Goal: Find specific page/section: Find specific page/section

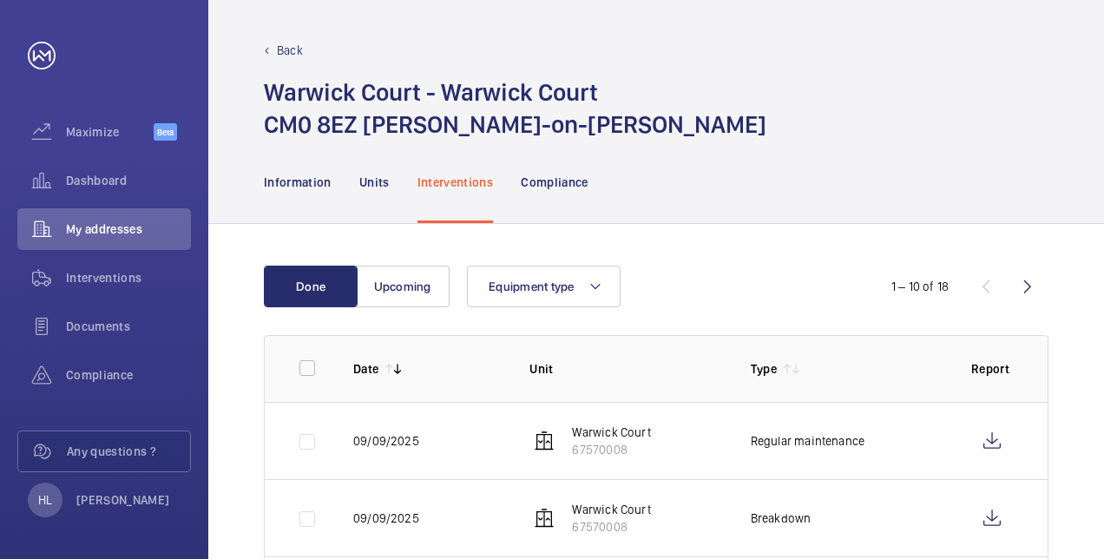
scroll to position [613, 0]
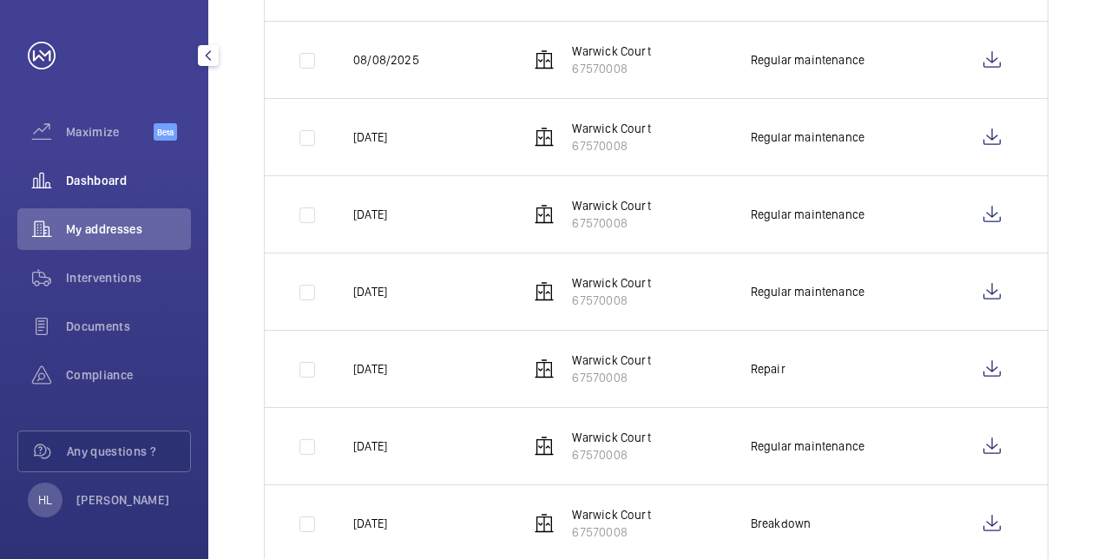
click at [110, 194] on div "Dashboard" at bounding box center [104, 181] width 174 height 42
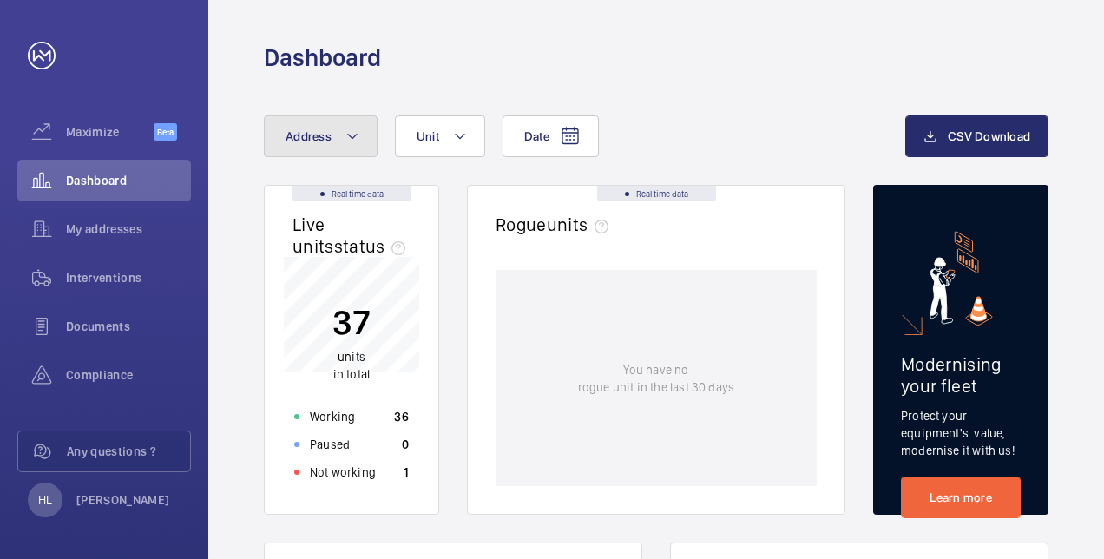
click at [330, 133] on button "Address" at bounding box center [321, 136] width 114 height 42
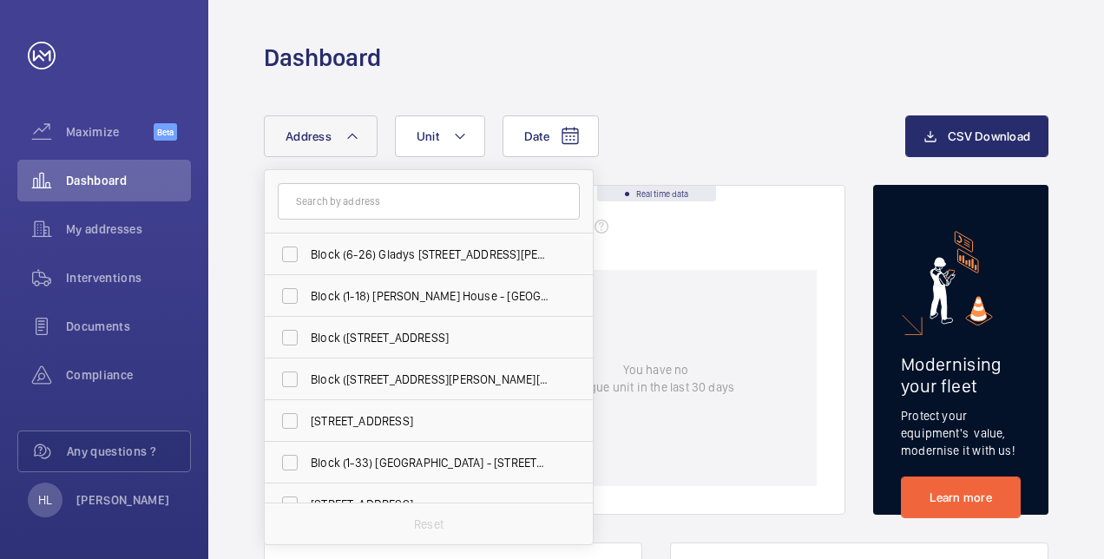
click at [380, 201] on input "text" at bounding box center [429, 201] width 302 height 36
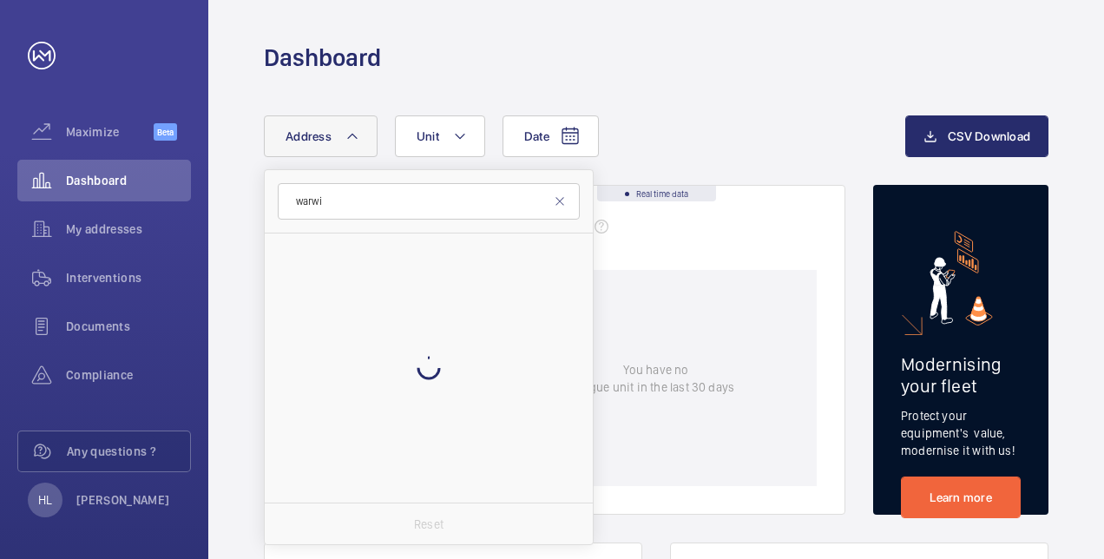
type input "warwi"
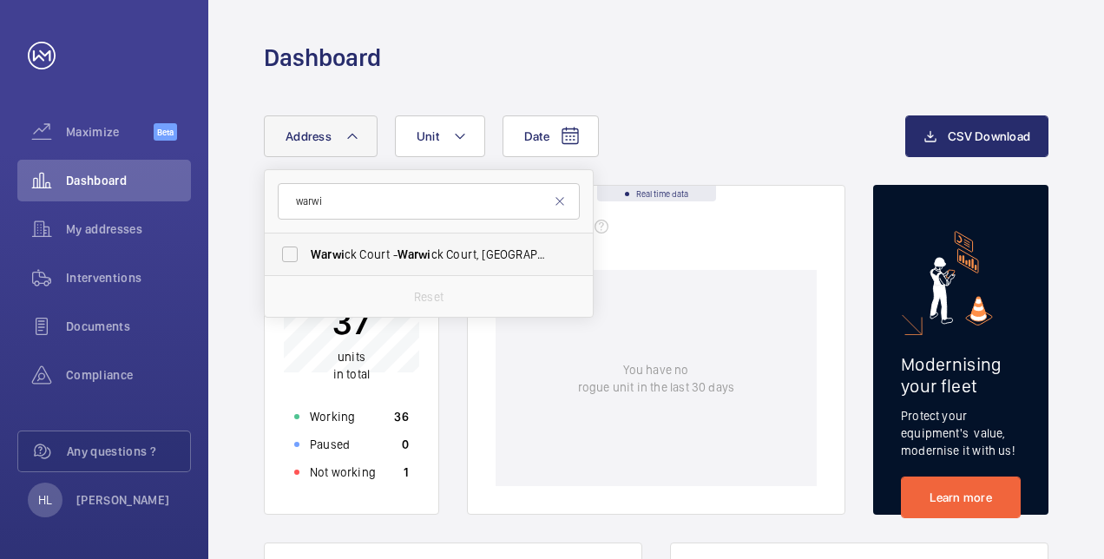
click at [411, 241] on label "Warwi ck Court - Warwi ck Court, [GEOGRAPHIC_DATA]-ON-[PERSON_NAME] CM0 8EZ" at bounding box center [416, 254] width 302 height 42
click at [307, 241] on input "Warwi ck Court - Warwi ck Court, [GEOGRAPHIC_DATA]-ON-[PERSON_NAME] CM0 8EZ" at bounding box center [289, 254] width 35 height 35
checkbox input "true"
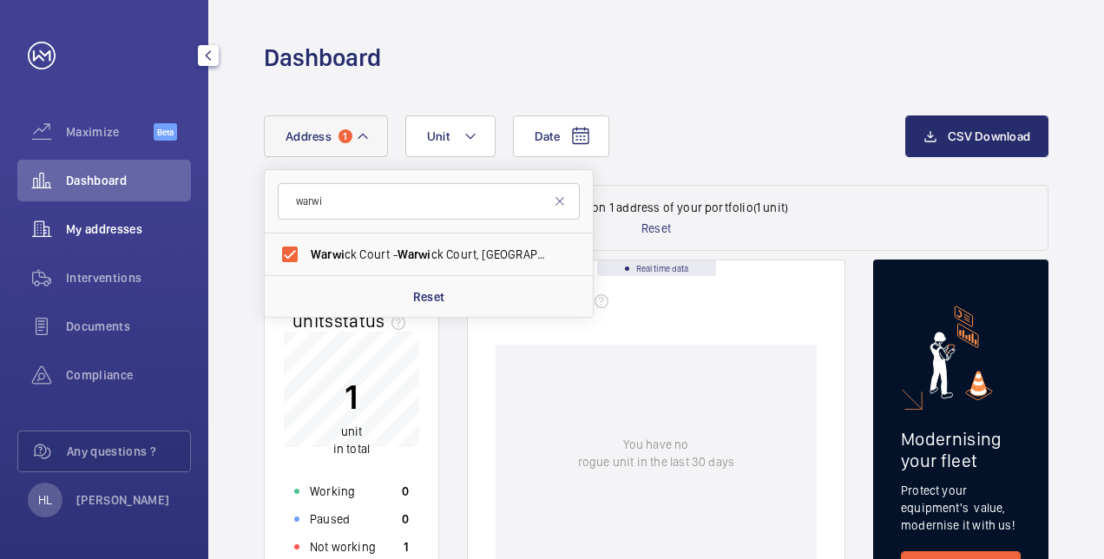
click at [99, 234] on span "My addresses" at bounding box center [128, 228] width 125 height 17
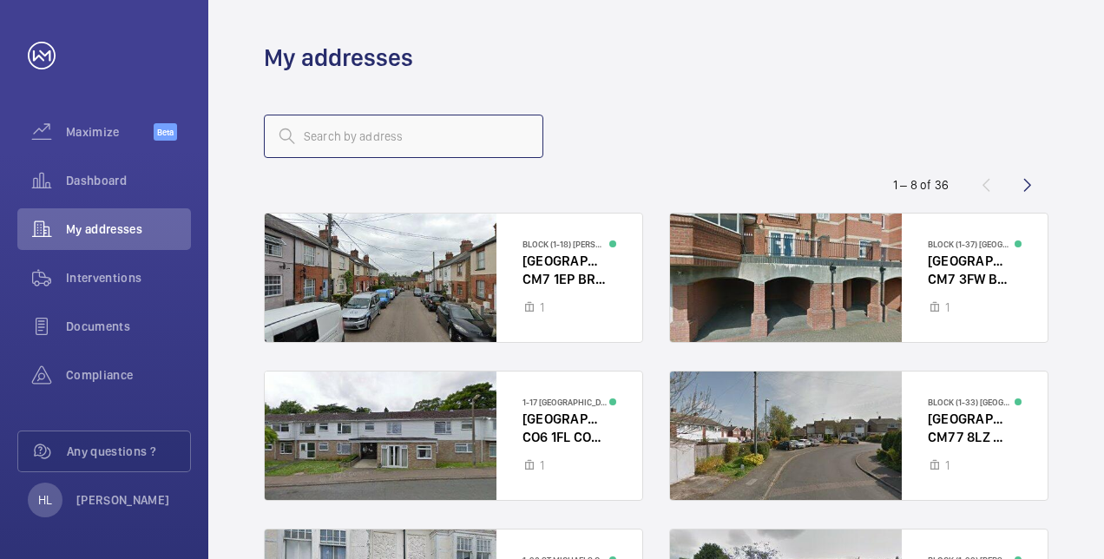
click at [333, 147] on input "text" at bounding box center [403, 136] width 279 height 43
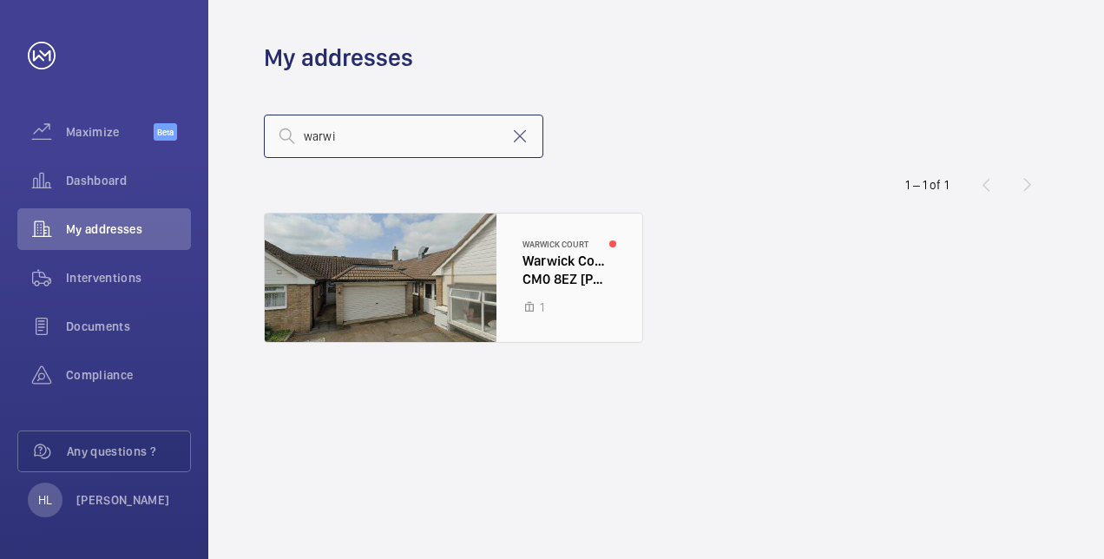
type input "warwi"
click at [443, 271] on div at bounding box center [453, 277] width 377 height 128
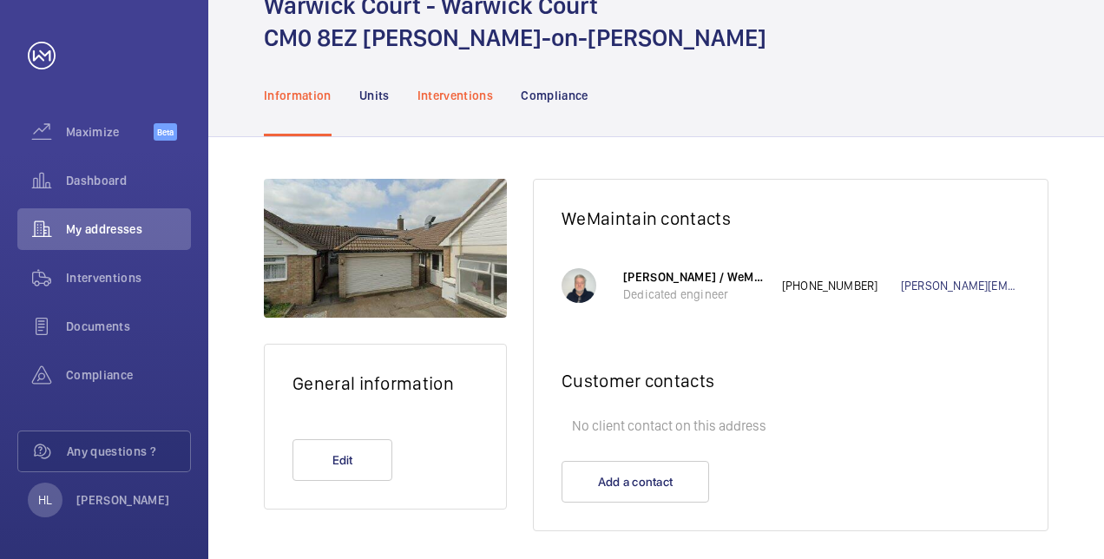
click at [478, 90] on p "Interventions" at bounding box center [455, 95] width 76 height 17
